Goal: Register for event/course

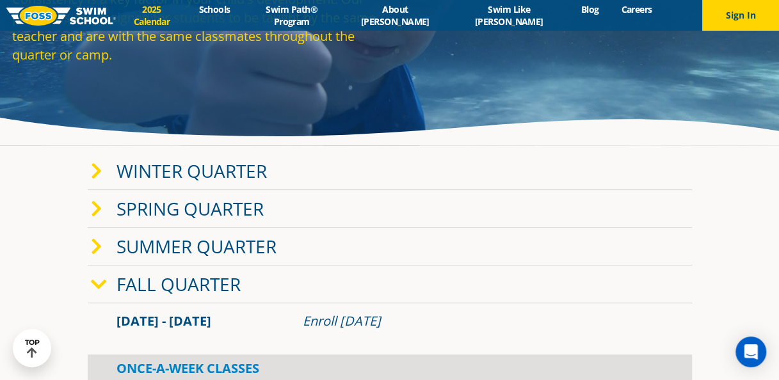
scroll to position [123, 0]
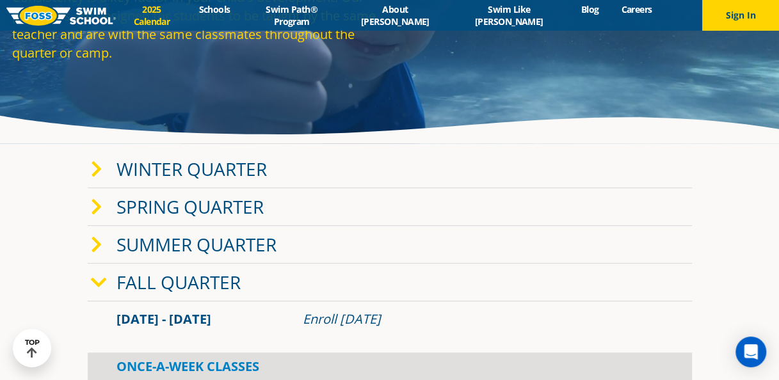
click at [97, 165] on icon at bounding box center [97, 170] width 12 height 18
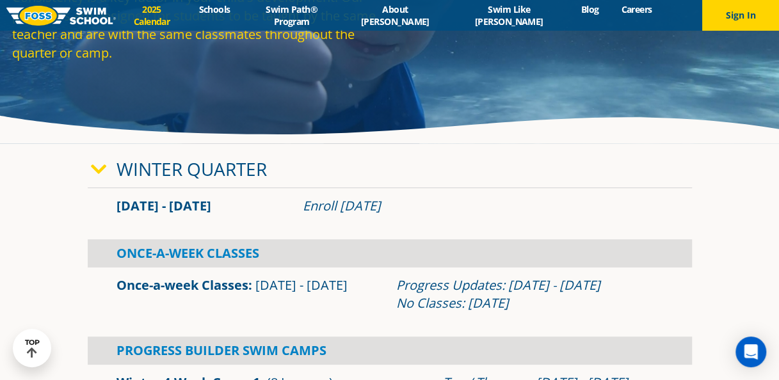
click at [97, 165] on icon at bounding box center [99, 170] width 16 height 18
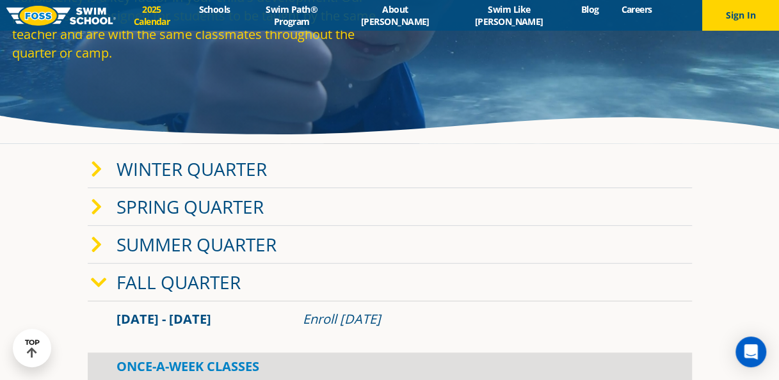
click at [97, 205] on icon at bounding box center [97, 207] width 12 height 18
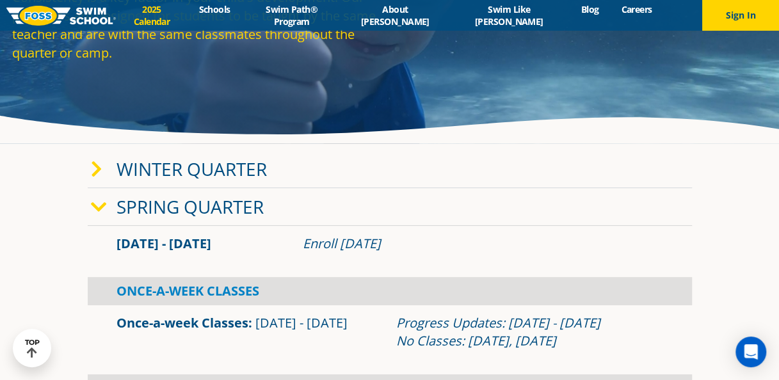
click at [97, 205] on icon at bounding box center [99, 207] width 16 height 18
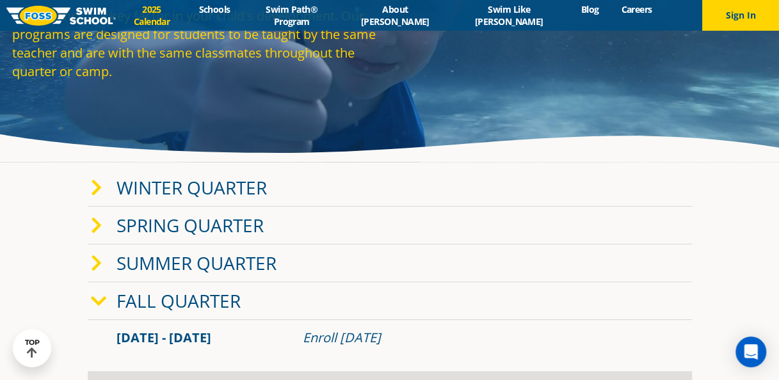
scroll to position [0, 0]
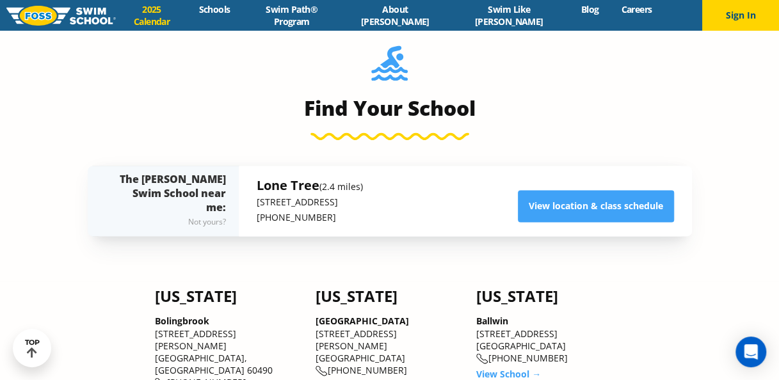
scroll to position [844, 0]
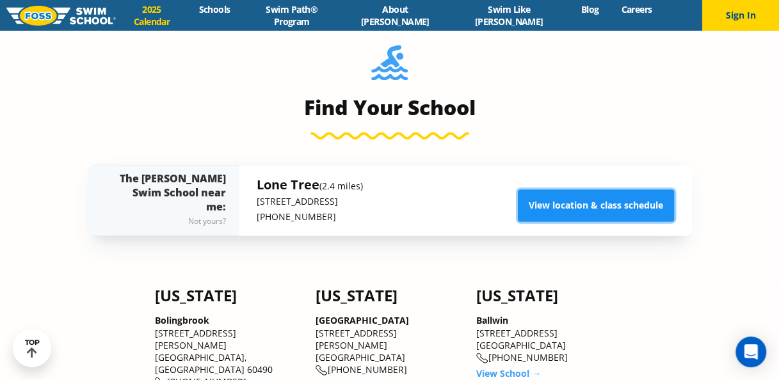
click at [590, 205] on link "View location & class schedule" at bounding box center [596, 206] width 156 height 32
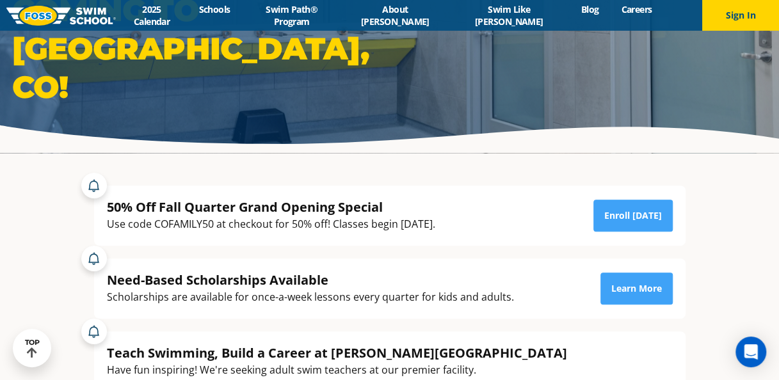
scroll to position [114, 0]
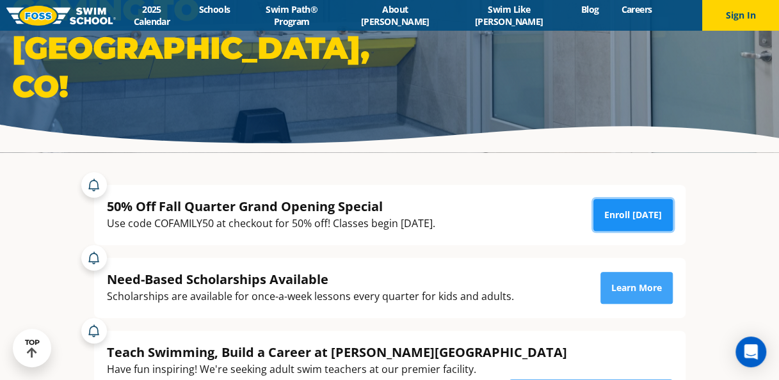
click at [642, 205] on link "Enroll [DATE]" at bounding box center [633, 215] width 79 height 32
